Goal: Information Seeking & Learning: Learn about a topic

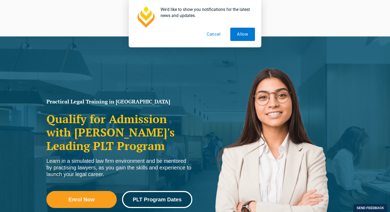
click at [160, 202] on link "PLT Program Dates" at bounding box center [157, 199] width 70 height 17
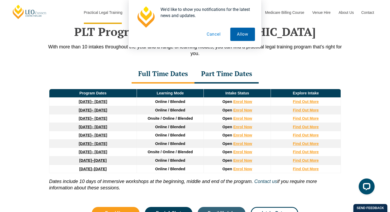
click at [243, 33] on button "Allow" at bounding box center [242, 34] width 25 height 13
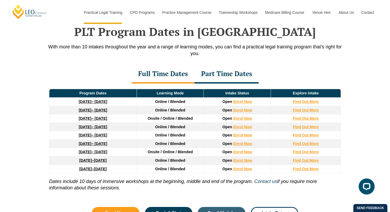
click at [27, 106] on div "PLT Program Dates in [GEOGRAPHIC_DATA] With more than 10 intakes throughout the…" at bounding box center [195, 119] width 390 height 242
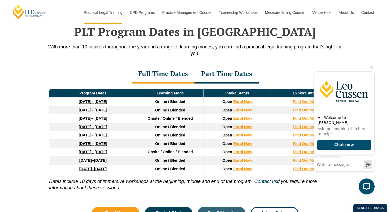
click at [370, 70] on icon "Hide greeting" at bounding box center [372, 67] width 6 height 6
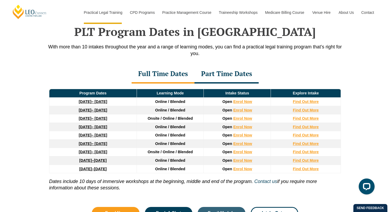
click at [366, 109] on div "PLT Program Dates in [GEOGRAPHIC_DATA] With more than 10 intakes throughout the…" at bounding box center [195, 119] width 390 height 242
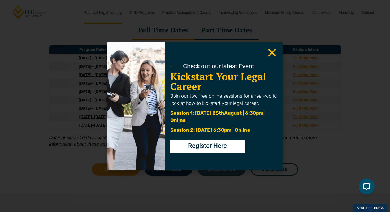
scroll to position [738, 0]
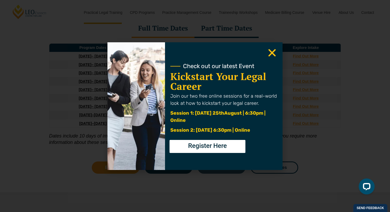
click at [274, 52] on icon "Close" at bounding box center [272, 53] width 10 height 10
click at [273, 52] on use "Close" at bounding box center [272, 52] width 7 height 7
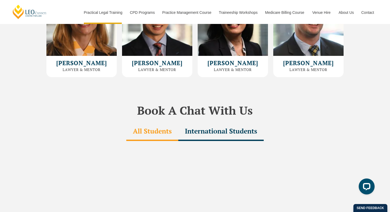
scroll to position [1534, 0]
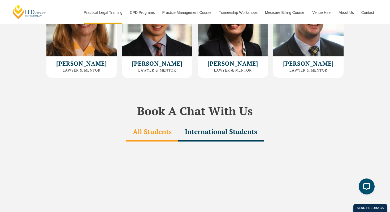
click at [245, 124] on div "International Students" at bounding box center [220, 132] width 85 height 19
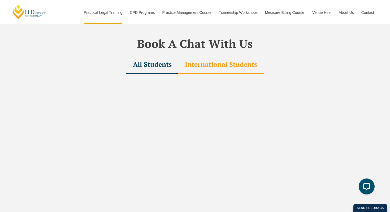
scroll to position [1595, 0]
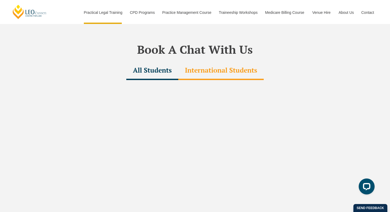
click at [149, 61] on div "All Students" at bounding box center [152, 70] width 52 height 19
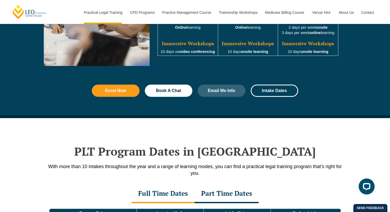
scroll to position [562, 0]
